Goal: Check status: Check status

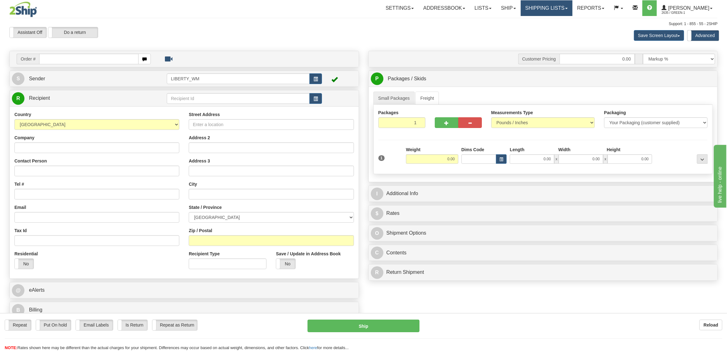
click at [547, 12] on link "Shipping lists" at bounding box center [547, 8] width 52 height 16
click at [547, 19] on link "Current Shipments" at bounding box center [541, 22] width 61 height 8
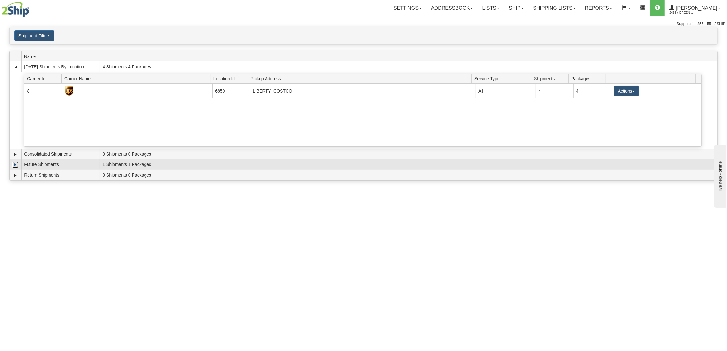
click at [17, 165] on link "Expand" at bounding box center [15, 165] width 6 height 6
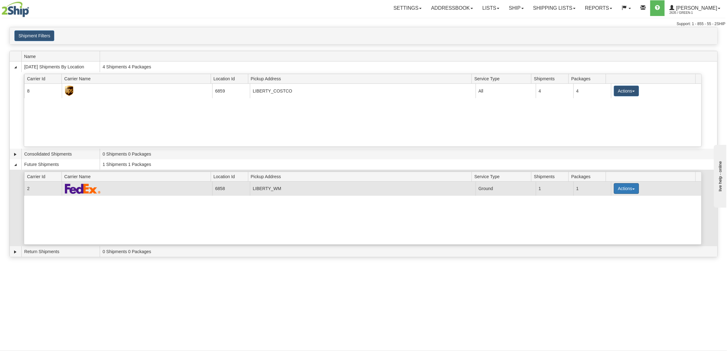
click at [619, 189] on button "Actions" at bounding box center [626, 188] width 25 height 11
click at [612, 200] on span "Details" at bounding box center [603, 200] width 17 height 4
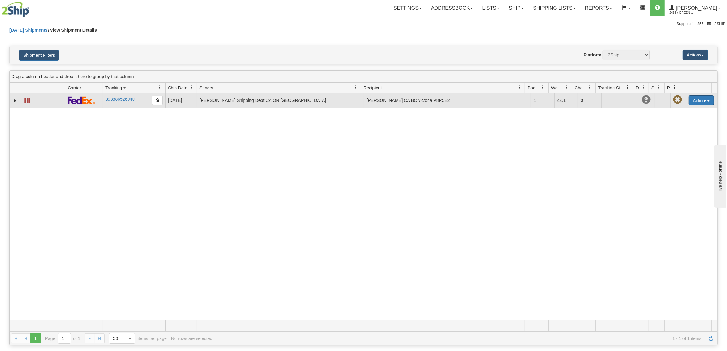
click at [690, 102] on button "Actions" at bounding box center [701, 100] width 25 height 10
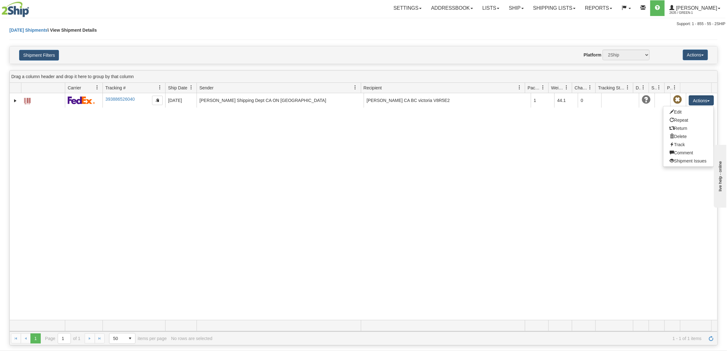
click at [588, 170] on div "31719628 2635 393886526040 10/06/2025 10/03/2025 02:57:01 PM JD Smith Shipping …" at bounding box center [364, 206] width 708 height 227
click at [528, 12] on link "Ship" at bounding box center [516, 8] width 24 height 16
click at [523, 21] on link "Ship Screen" at bounding box center [500, 22] width 57 height 8
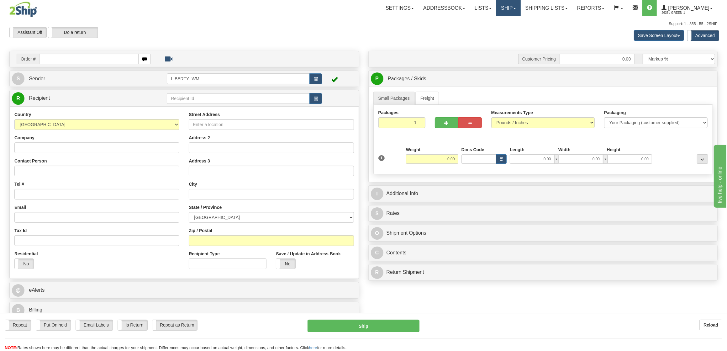
click at [521, 10] on link "Ship" at bounding box center [508, 8] width 24 height 16
click at [514, 29] on span "OnHold / Order Queue" at bounding box center [492, 30] width 44 height 5
click at [538, 12] on link "Shipping lists" at bounding box center [547, 8] width 52 height 16
click at [541, 20] on span "Current Shipments" at bounding box center [535, 21] width 37 height 5
click at [544, 11] on link "Shipping lists" at bounding box center [547, 8] width 52 height 16
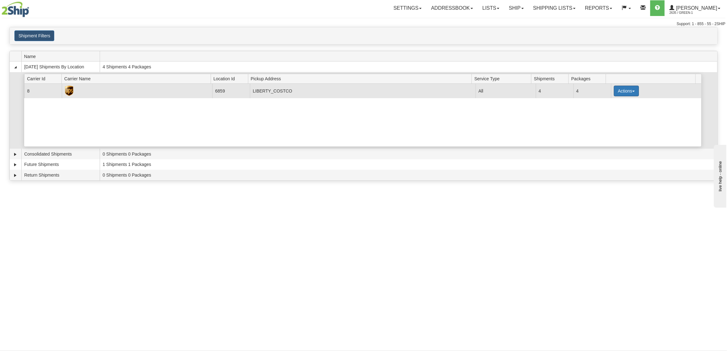
click at [622, 92] on button "Actions" at bounding box center [626, 91] width 25 height 11
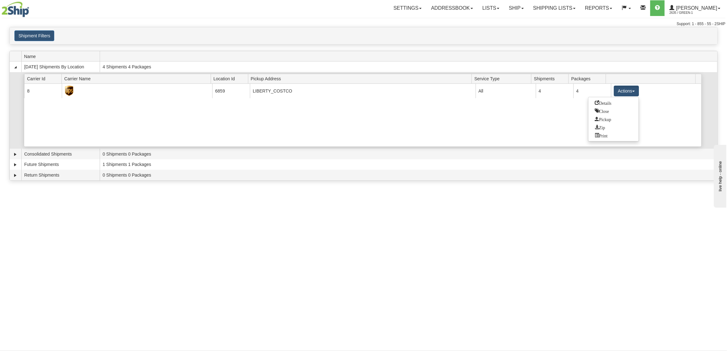
click at [542, 117] on div "Current 8 6859 LIBERTY_COSTCO 21854 All 4 4 Actions Details Close Pickup Zip Pr…" at bounding box center [362, 115] width 677 height 63
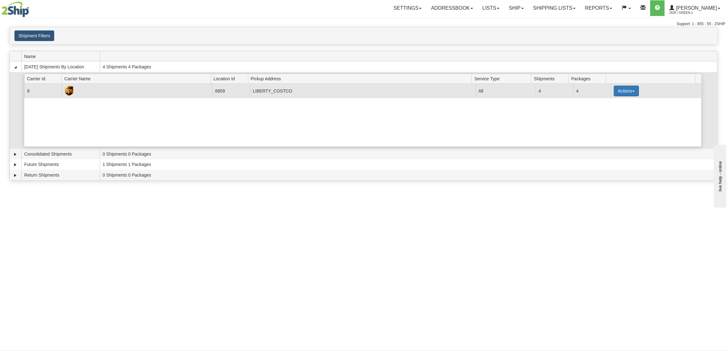
click at [620, 89] on button "Actions" at bounding box center [626, 91] width 25 height 11
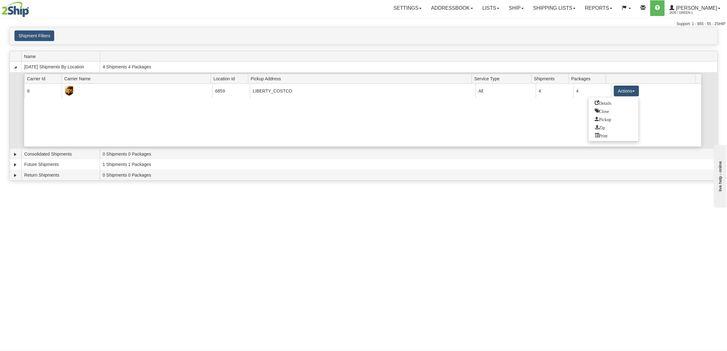
click at [516, 130] on div "Current 8 6859 LIBERTY_COSTCO 21854 All 4 4 Actions Details Close Pickup Zip Pr…" at bounding box center [362, 115] width 677 height 63
